Goal: Information Seeking & Learning: Learn about a topic

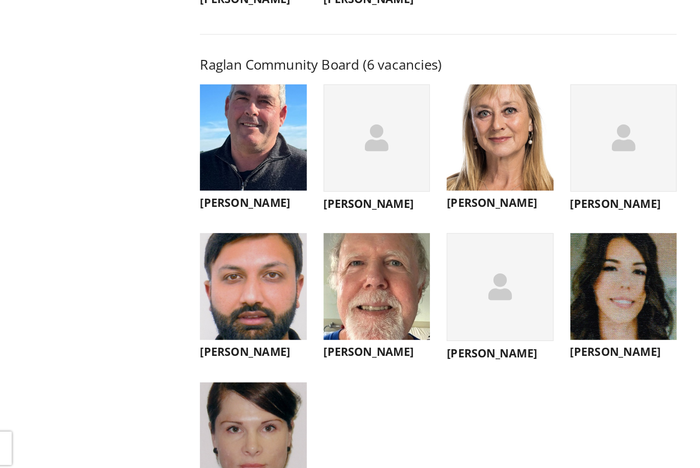
scroll to position [3604, 0]
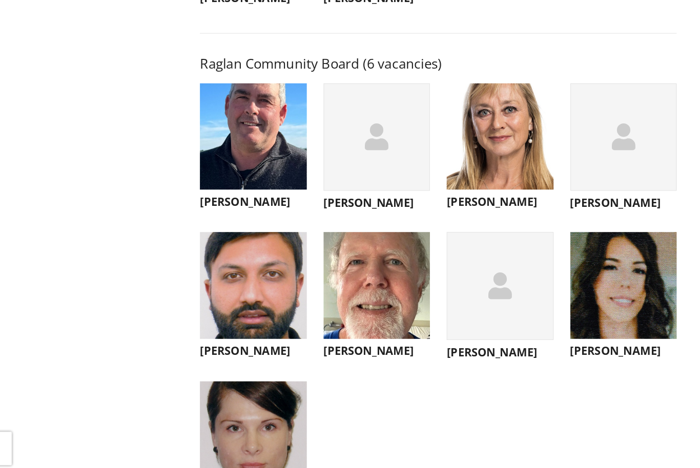
click at [459, 295] on div "button" at bounding box center [482, 270] width 98 height 99
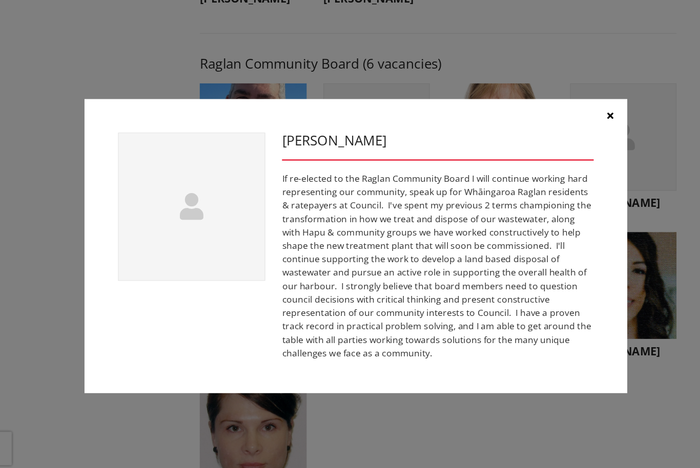
click at [568, 112] on button "button" at bounding box center [583, 114] width 31 height 31
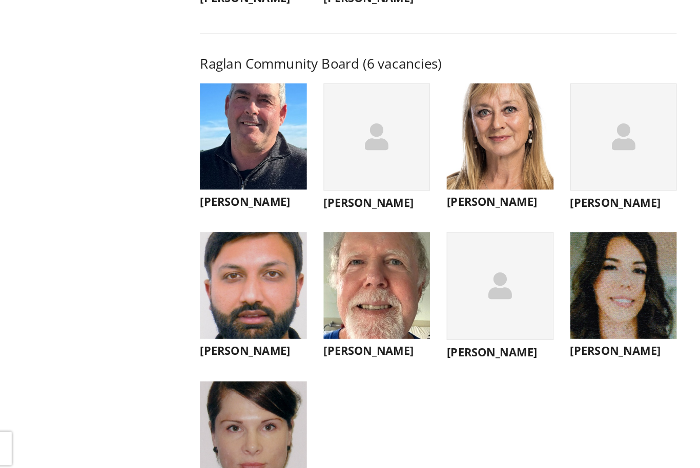
click at [572, 274] on img "button" at bounding box center [595, 270] width 98 height 98
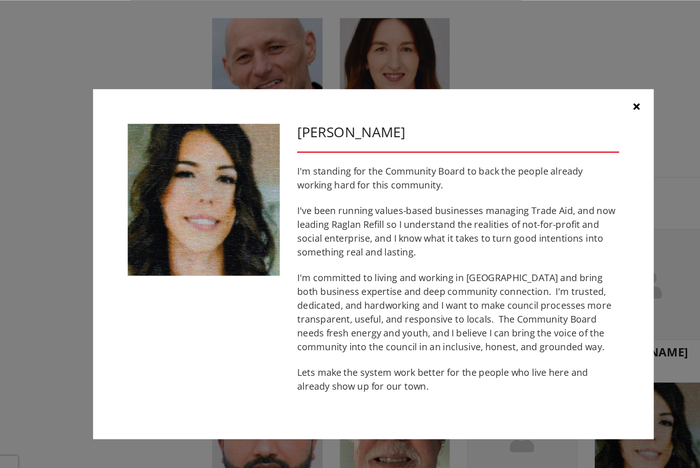
click at [581, 93] on icon "button" at bounding box center [584, 94] width 6 height 8
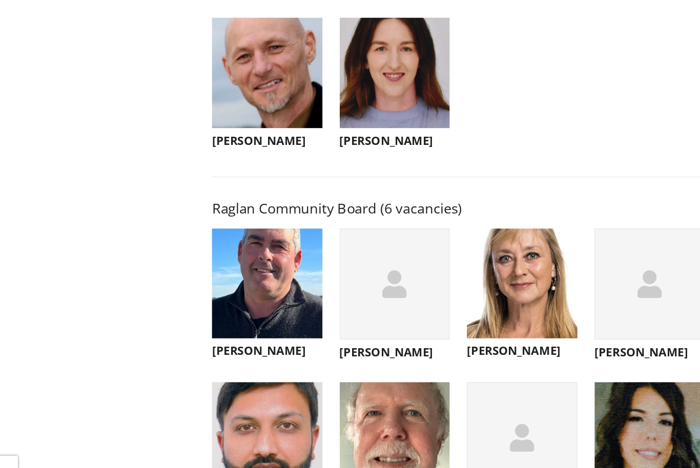
click at [474, 268] on img "button" at bounding box center [482, 252] width 98 height 98
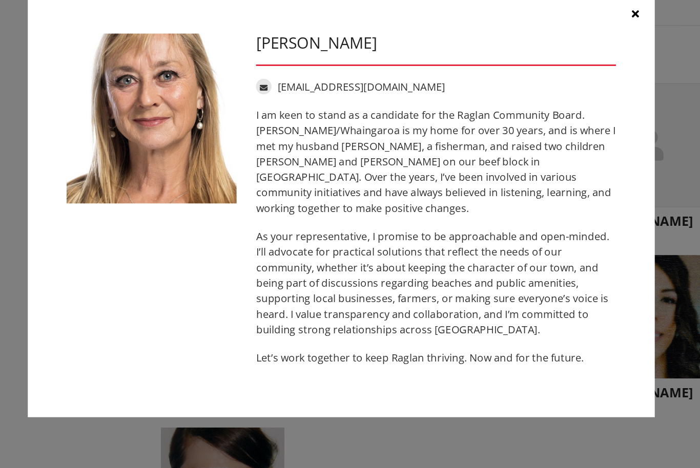
scroll to position [3553, 0]
click at [568, 67] on button "button" at bounding box center [583, 82] width 31 height 31
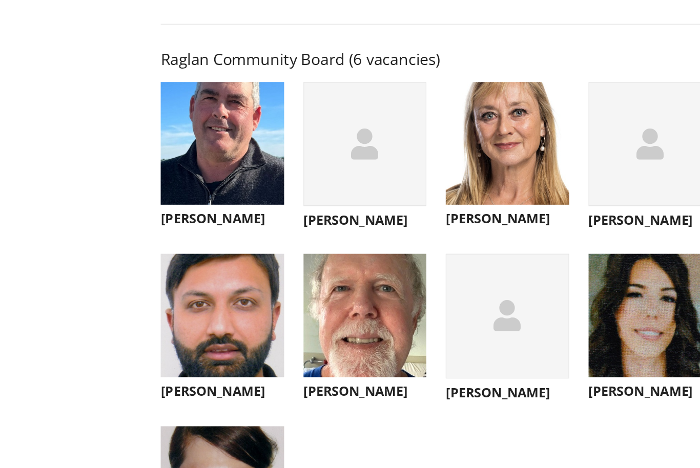
click at [207, 136] on img "button" at bounding box center [256, 185] width 98 height 98
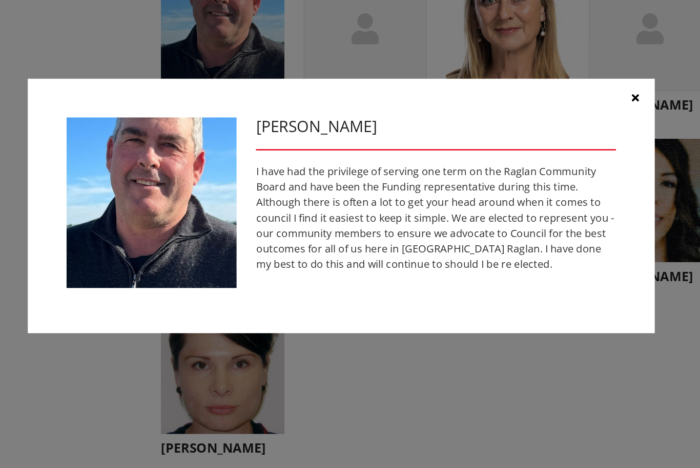
scroll to position [3646, 0]
click at [568, 133] on button "button" at bounding box center [583, 148] width 31 height 31
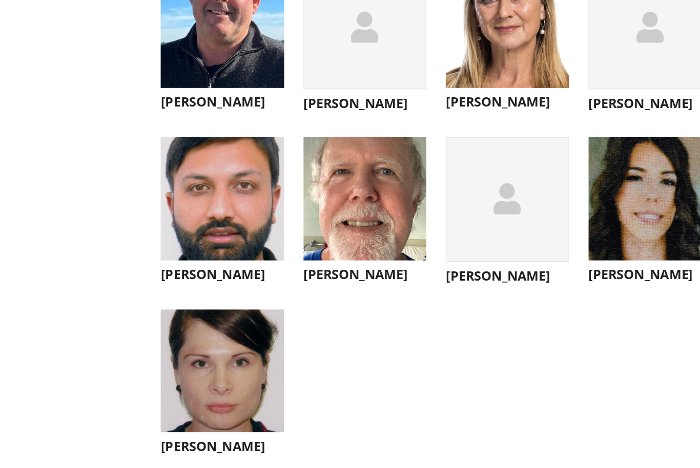
click at [320, 189] on img "button" at bounding box center [369, 228] width 98 height 98
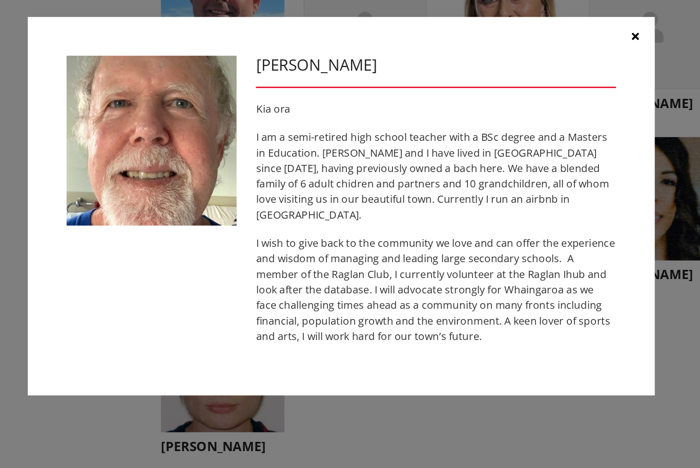
click at [568, 84] on button "button" at bounding box center [583, 99] width 31 height 31
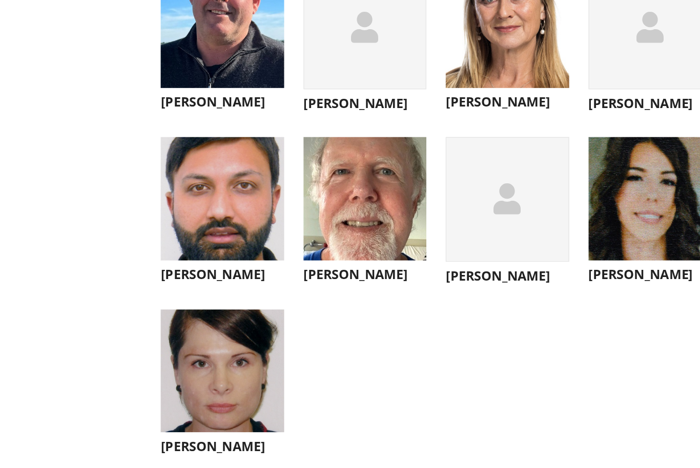
click at [207, 321] on img "button" at bounding box center [256, 365] width 98 height 98
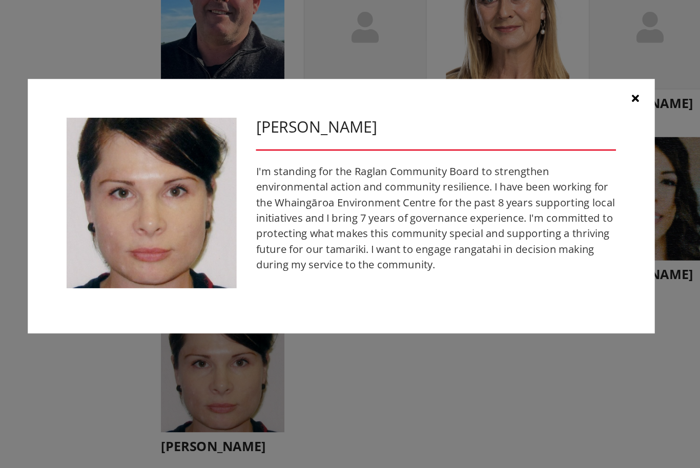
click at [568, 133] on button "button" at bounding box center [583, 148] width 31 height 31
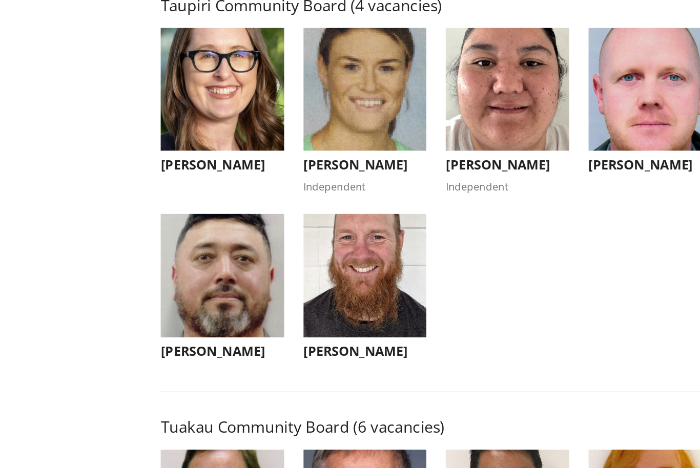
scroll to position [4056, 0]
click at [320, 131] on img "button" at bounding box center [369, 142] width 98 height 98
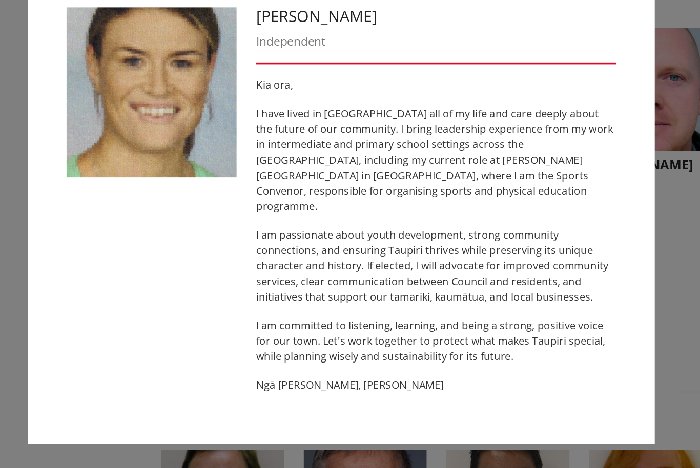
click at [568, 46] on button "button" at bounding box center [583, 61] width 31 height 31
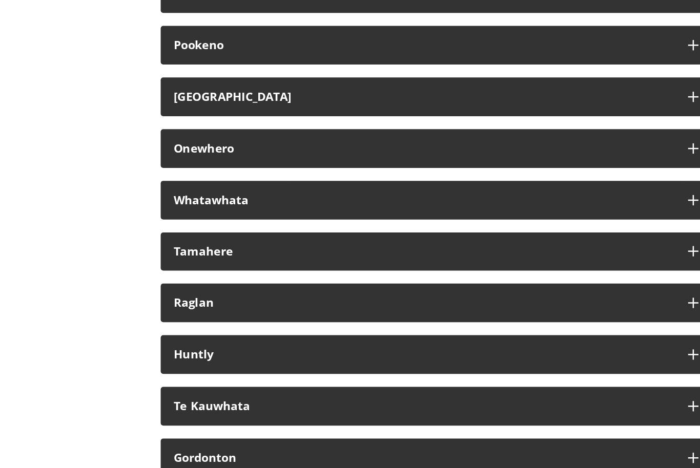
scroll to position [5784, 0]
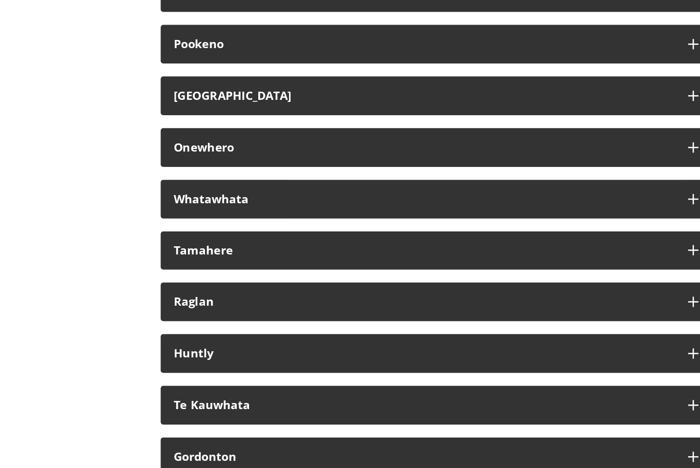
click at [207, 295] on button "Raglan" at bounding box center [425, 310] width 437 height 31
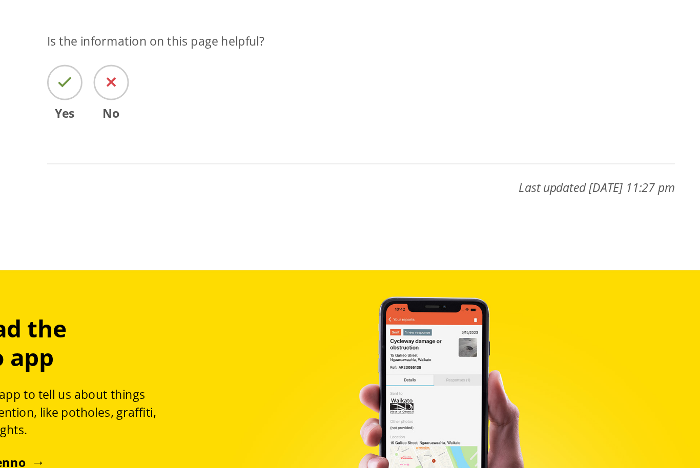
scroll to position [6550, 0]
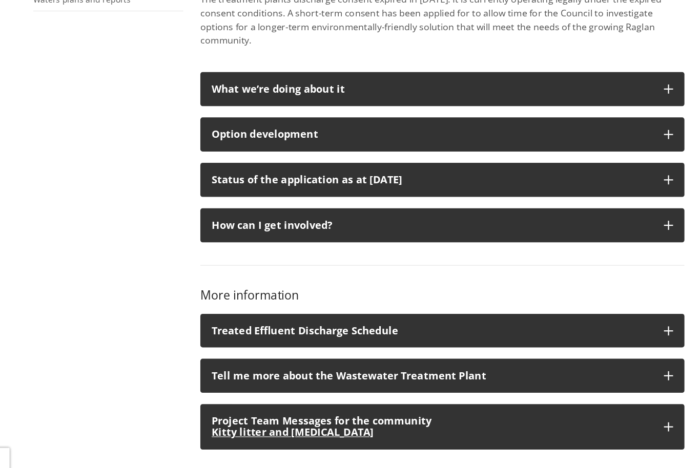
scroll to position [433, 0]
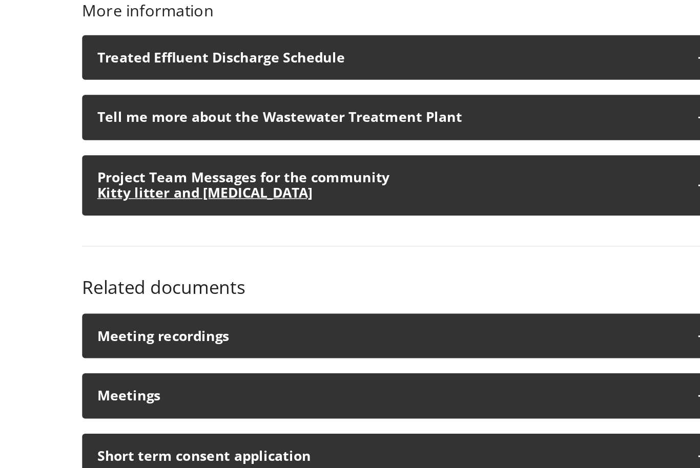
scroll to position [579, 0]
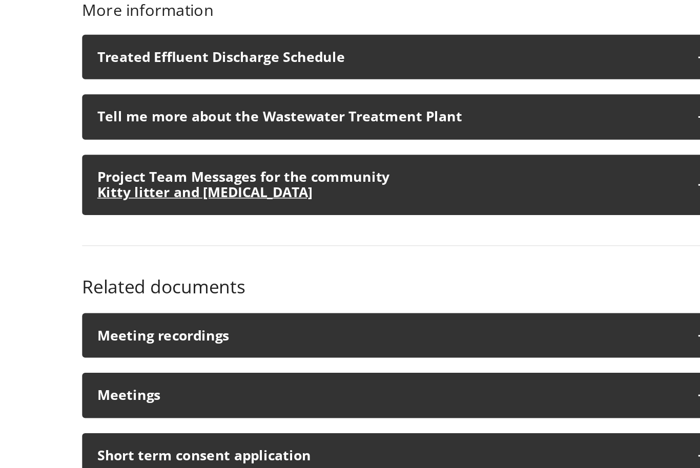
click at [232, 202] on div "Tell me more about the Wastewater Treatment Plant" at bounding box center [416, 207] width 398 height 10
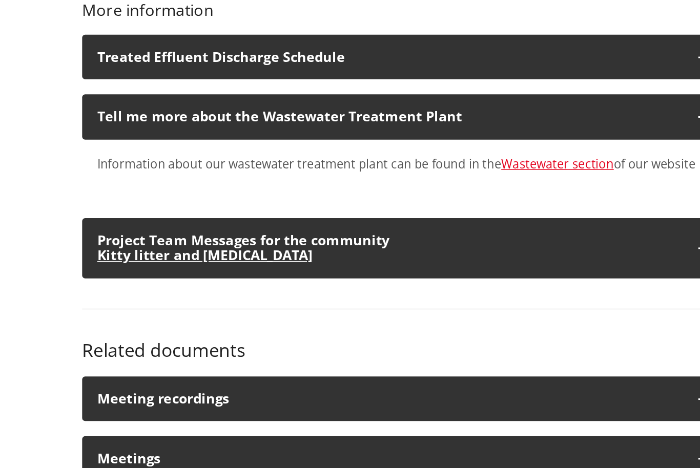
click at [491, 234] on link "Wastewater section" at bounding box center [529, 239] width 76 height 11
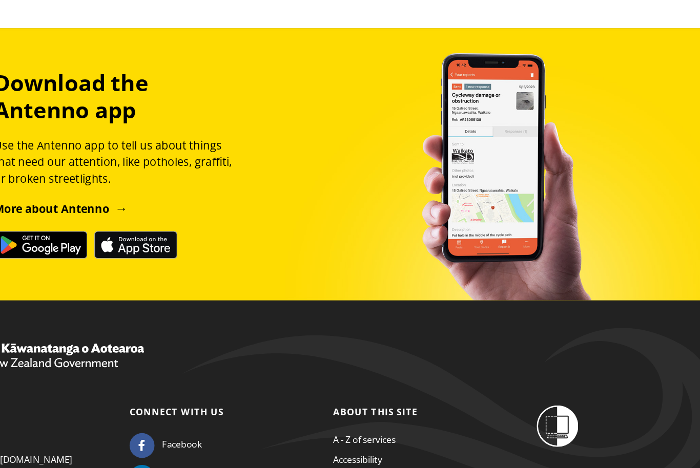
scroll to position [861, 0]
